Goal: Check status: Check status

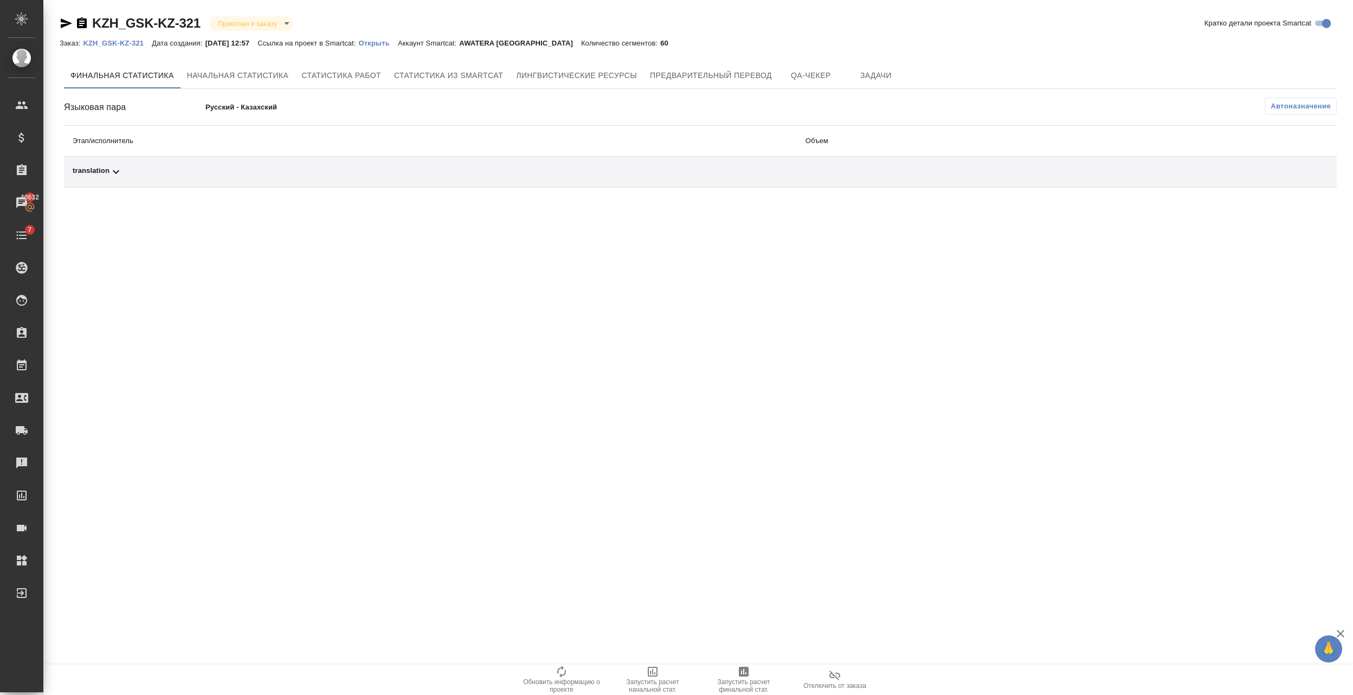
click at [398, 41] on p "Открыть" at bounding box center [378, 43] width 39 height 8
click at [82, 18] on icon "button" at bounding box center [82, 22] width 10 height 11
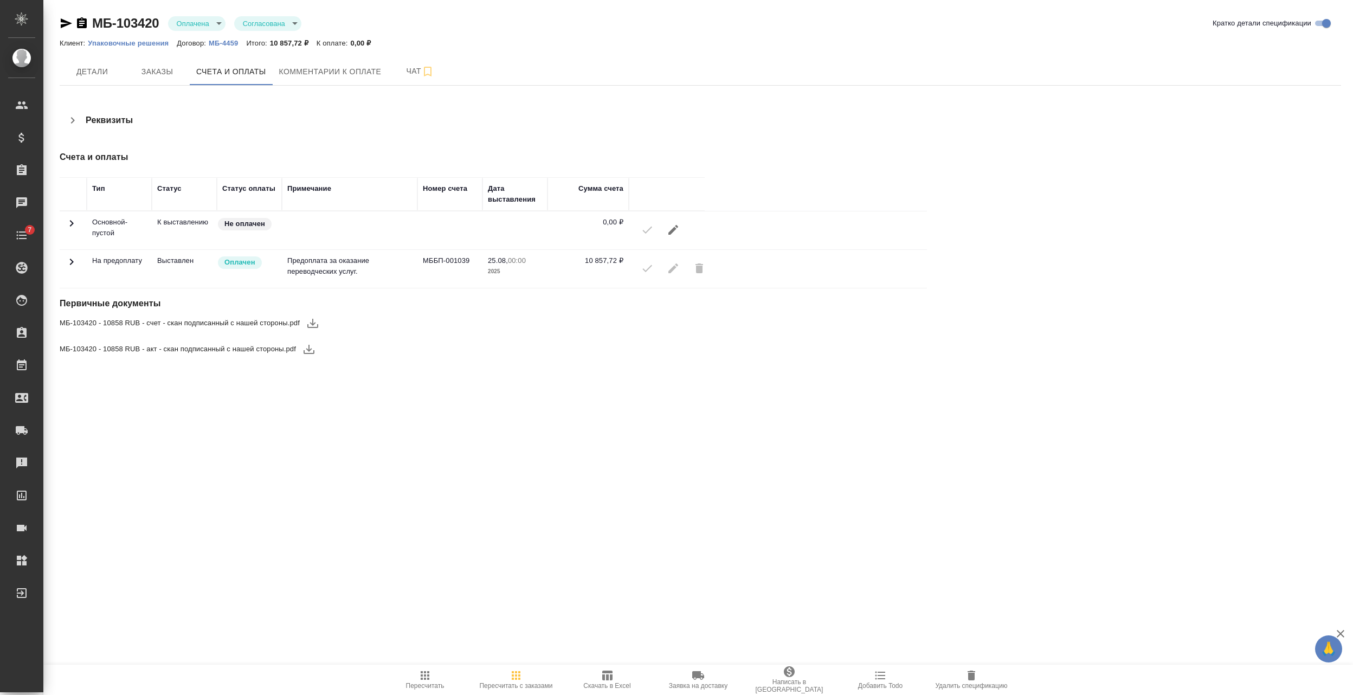
click at [70, 261] on icon at bounding box center [71, 261] width 13 height 13
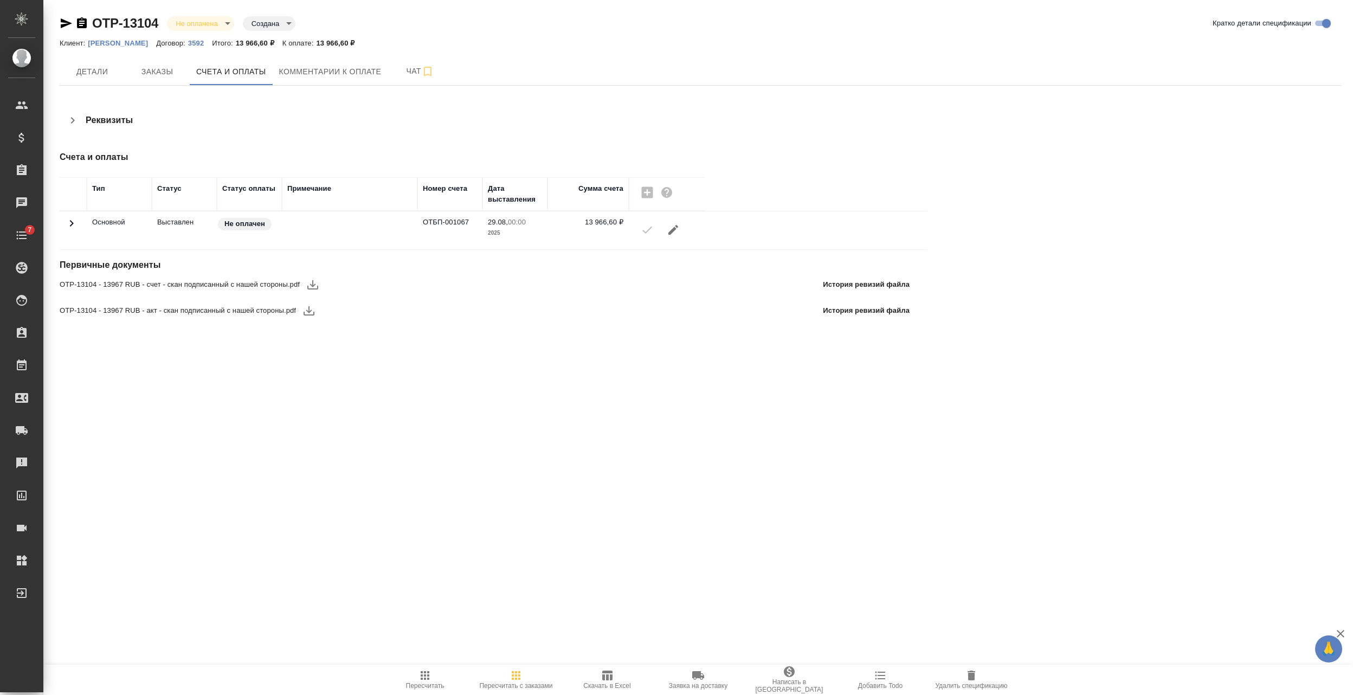
click at [69, 224] on icon at bounding box center [71, 223] width 13 height 13
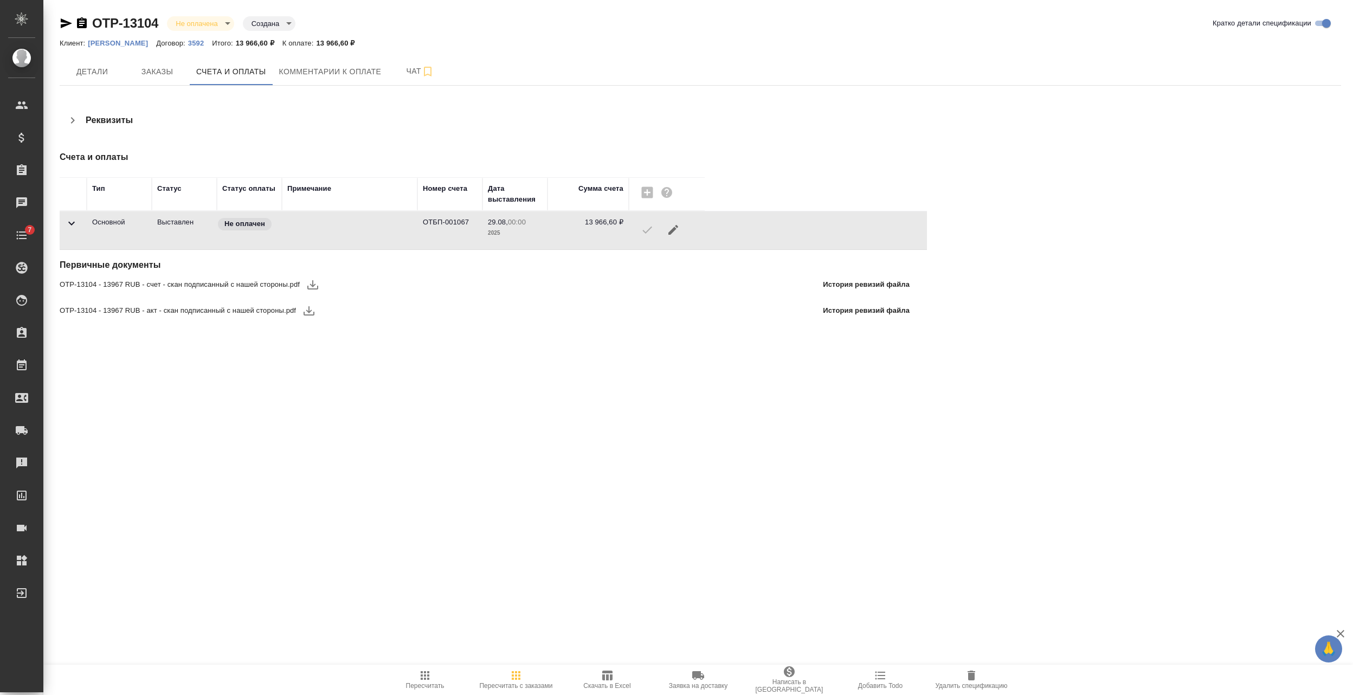
click at [69, 228] on icon at bounding box center [71, 223] width 13 height 13
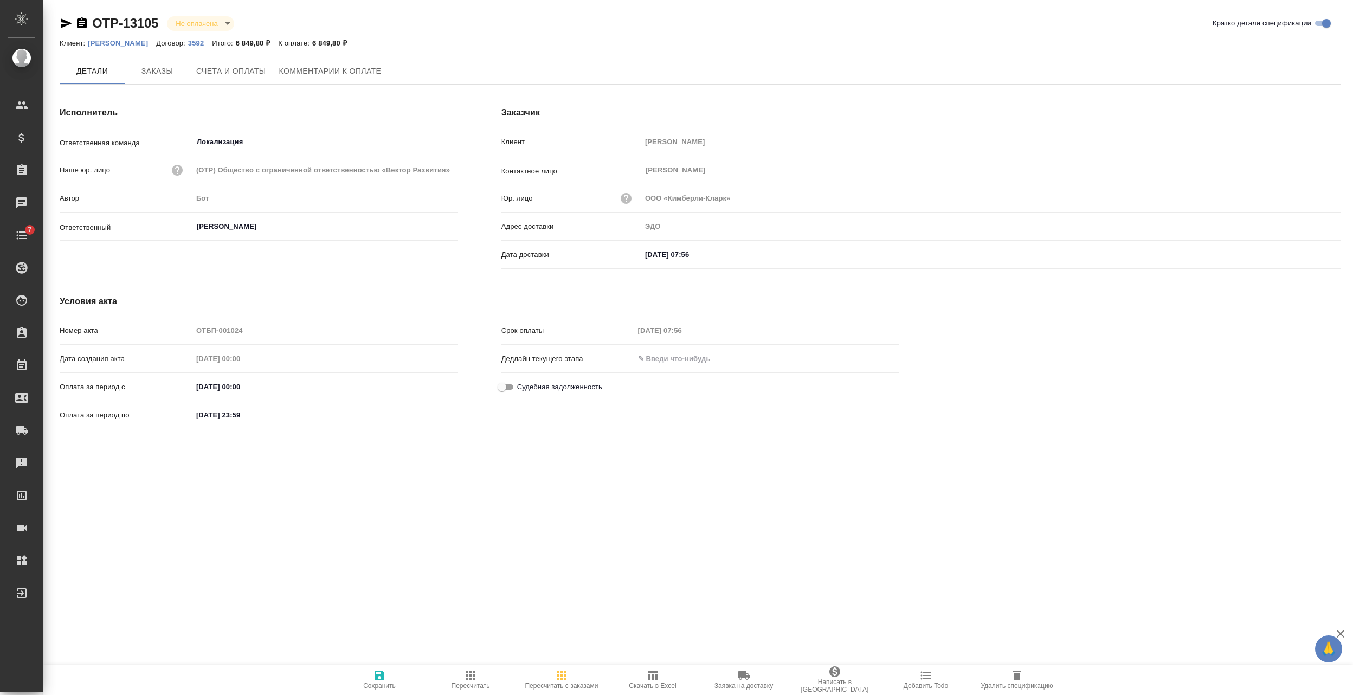
type input "[PERSON_NAME]"
click at [261, 74] on span "Счета и оплаты" at bounding box center [231, 72] width 70 height 14
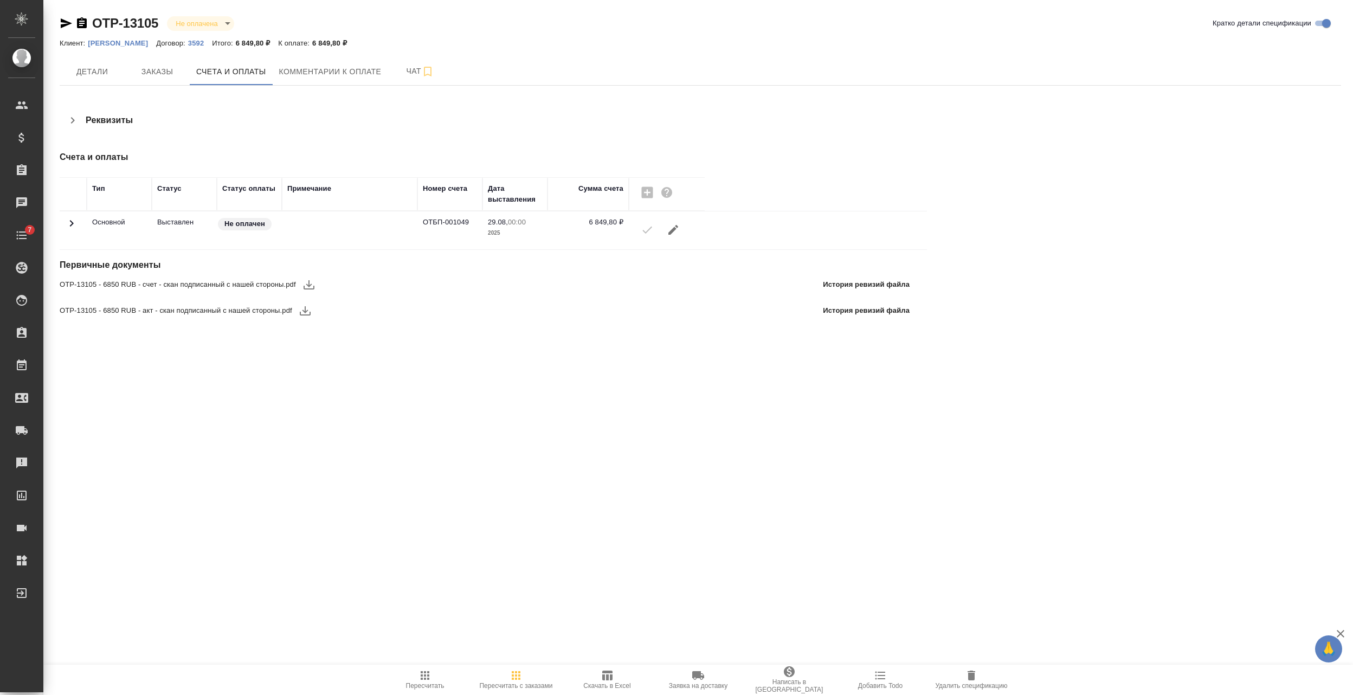
click at [73, 222] on icon at bounding box center [71, 223] width 13 height 13
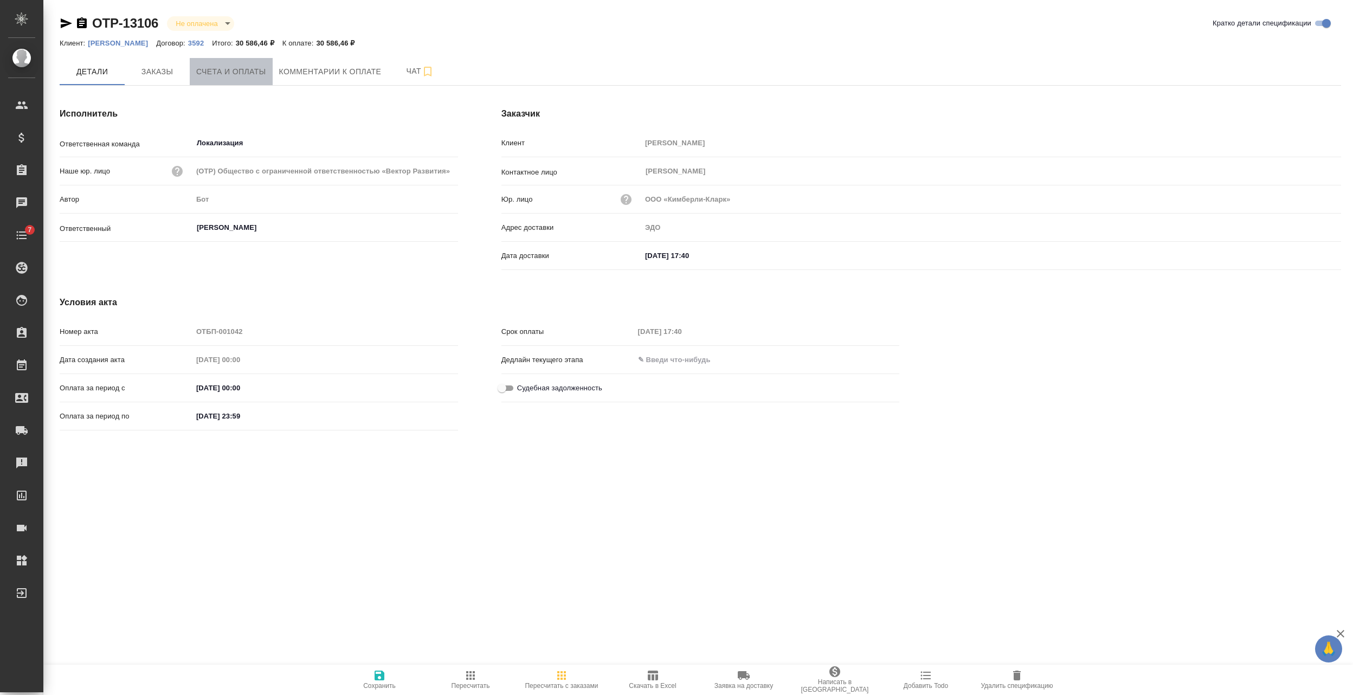
click at [205, 69] on span "Счета и оплаты" at bounding box center [231, 72] width 70 height 14
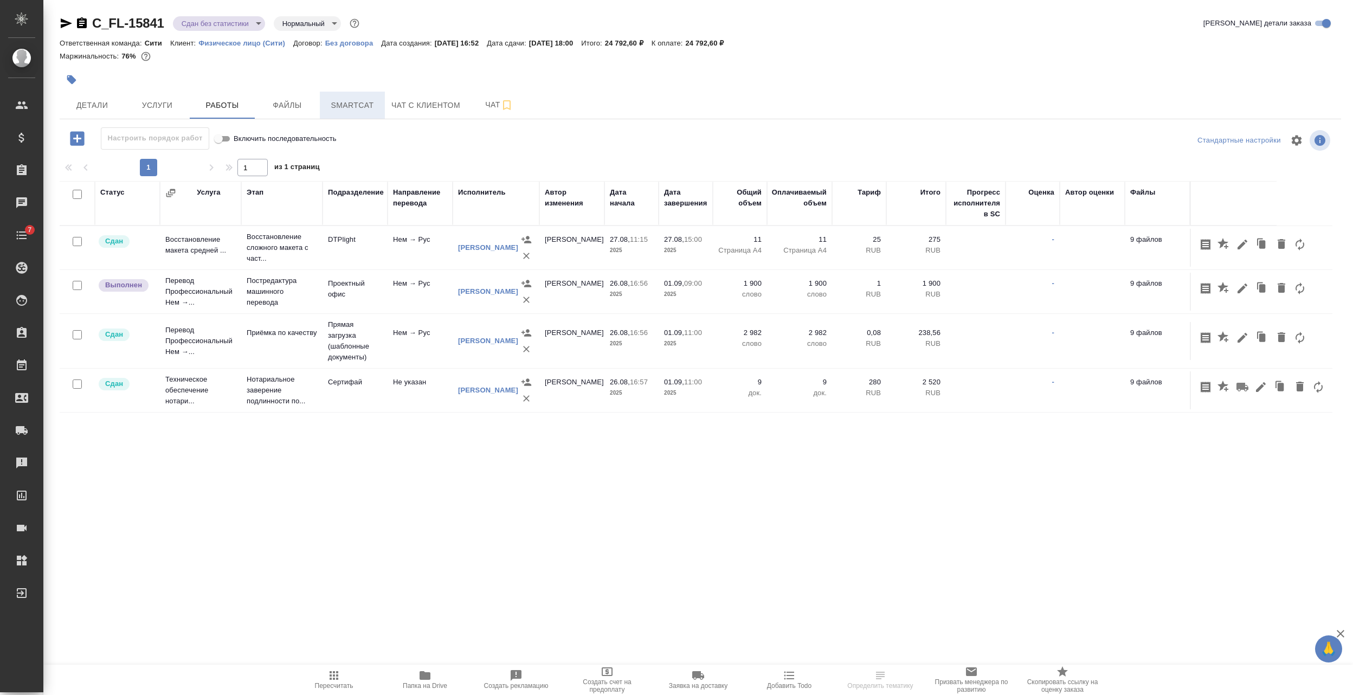
click at [366, 113] on button "Smartcat" at bounding box center [352, 105] width 65 height 27
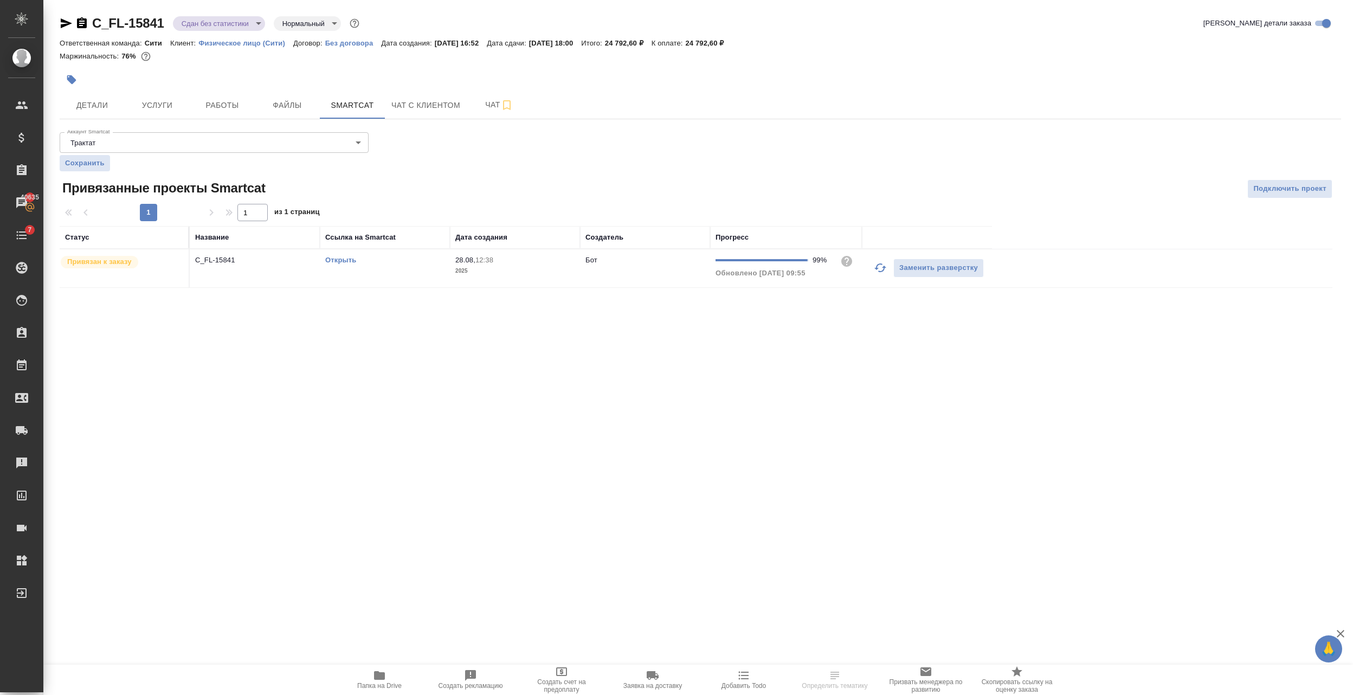
click at [259, 273] on td "C_FL-15841" at bounding box center [255, 268] width 130 height 38
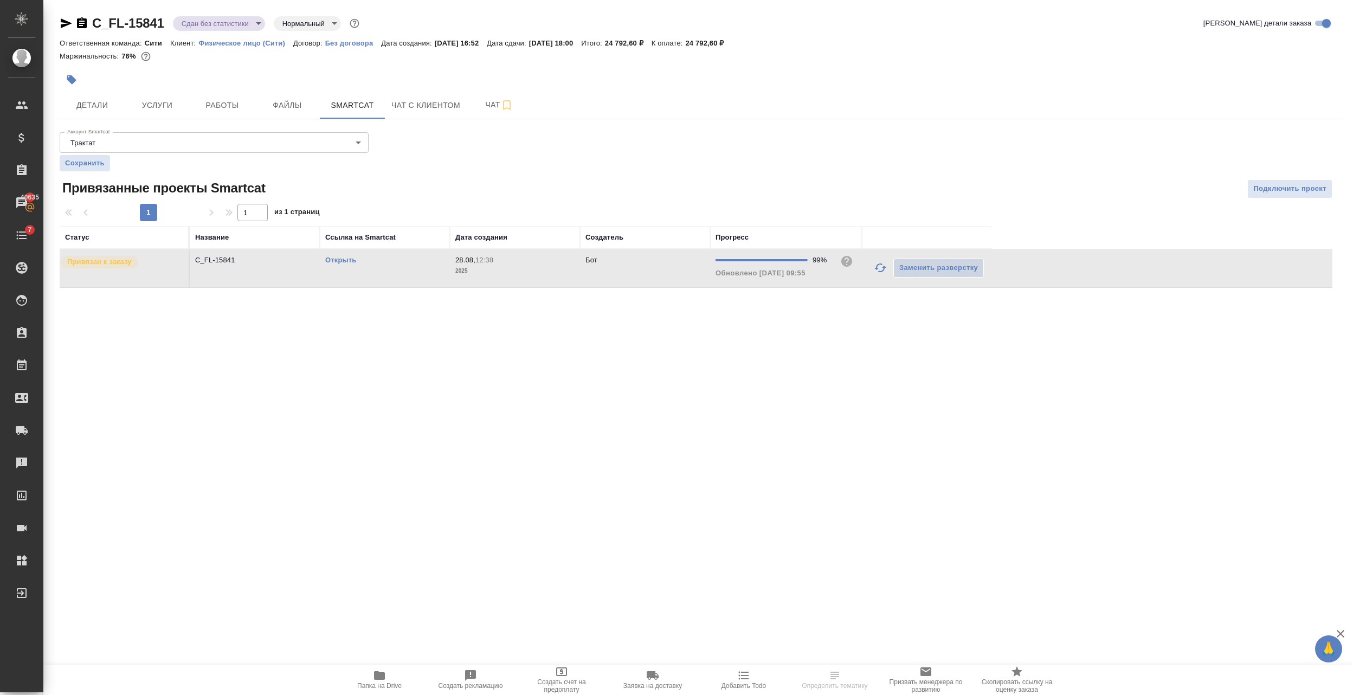
click at [259, 273] on td "C_FL-15841" at bounding box center [255, 268] width 130 height 38
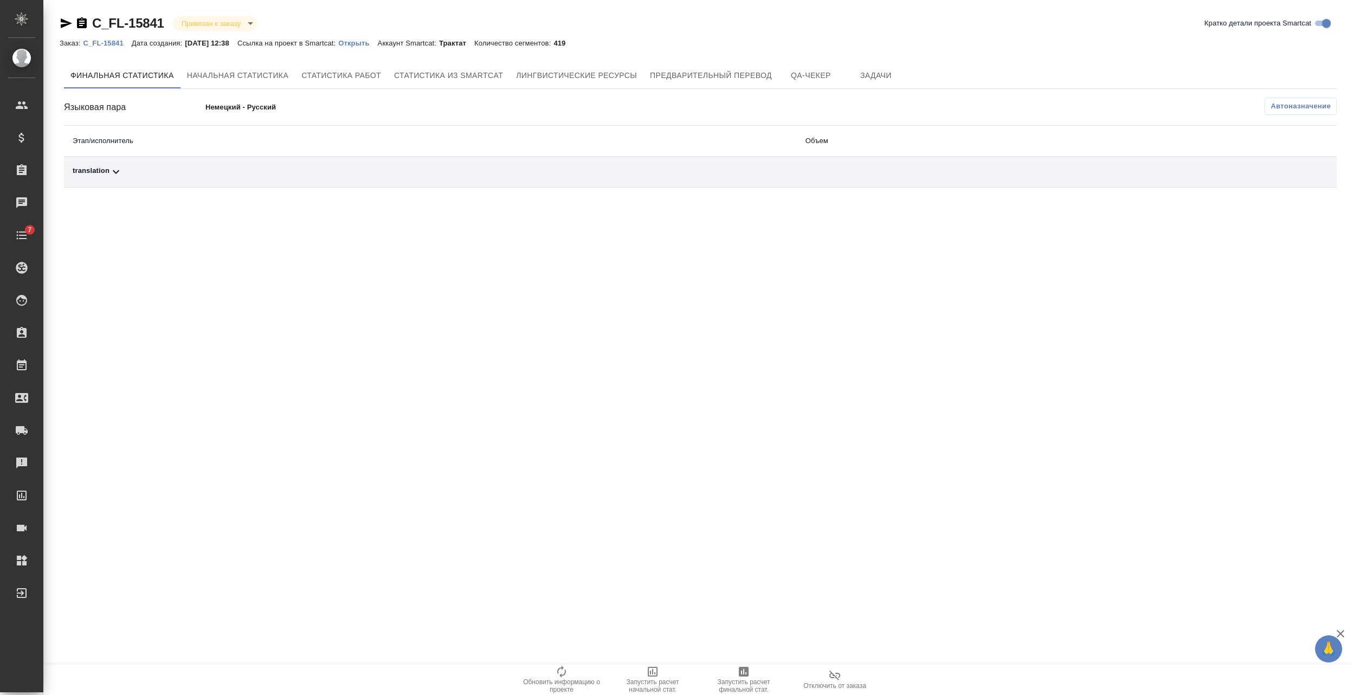
click at [365, 42] on p "Открыть" at bounding box center [357, 43] width 39 height 8
